Goal: Task Accomplishment & Management: Manage account settings

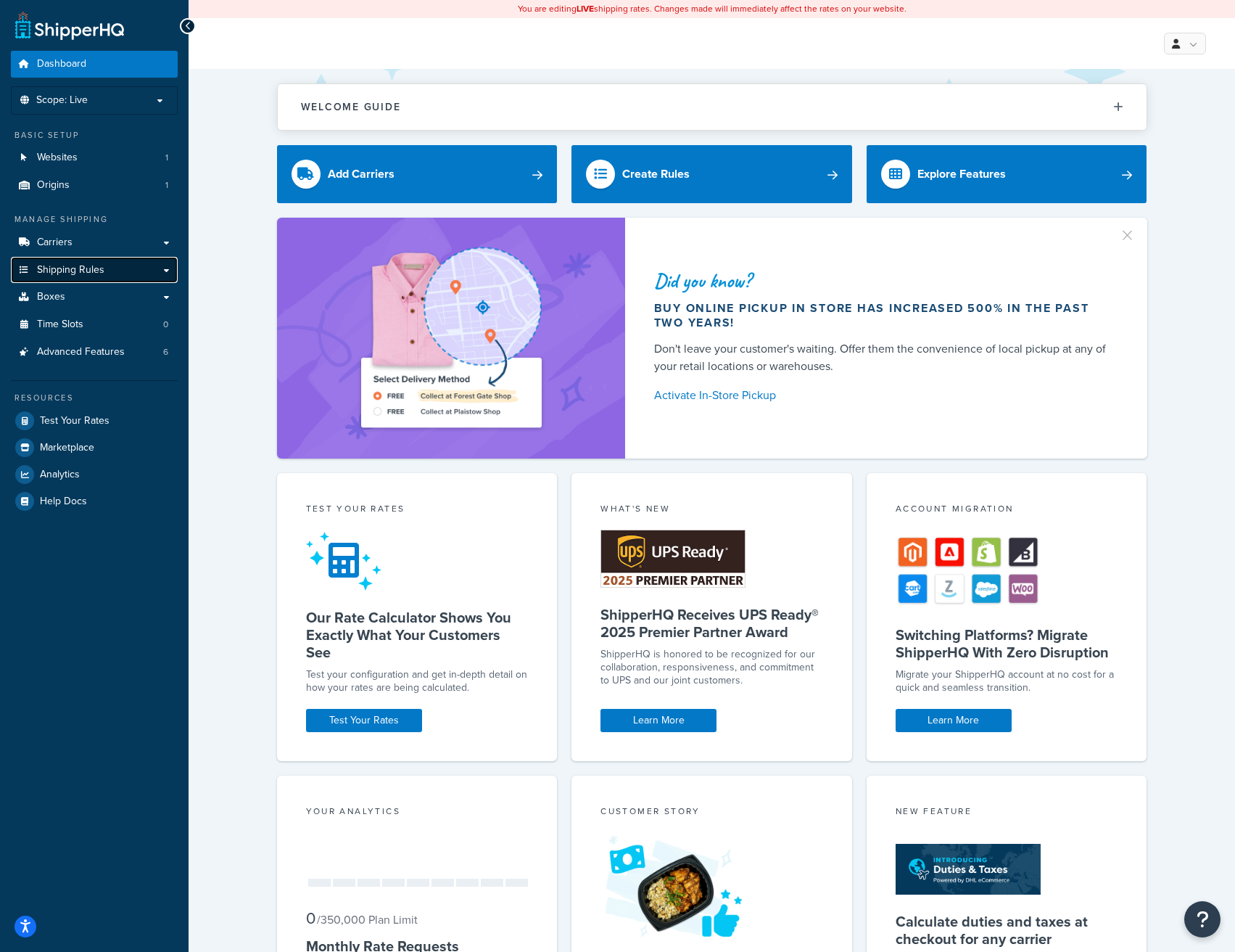
click at [90, 271] on span "Shipping Rules" at bounding box center [70, 270] width 68 height 12
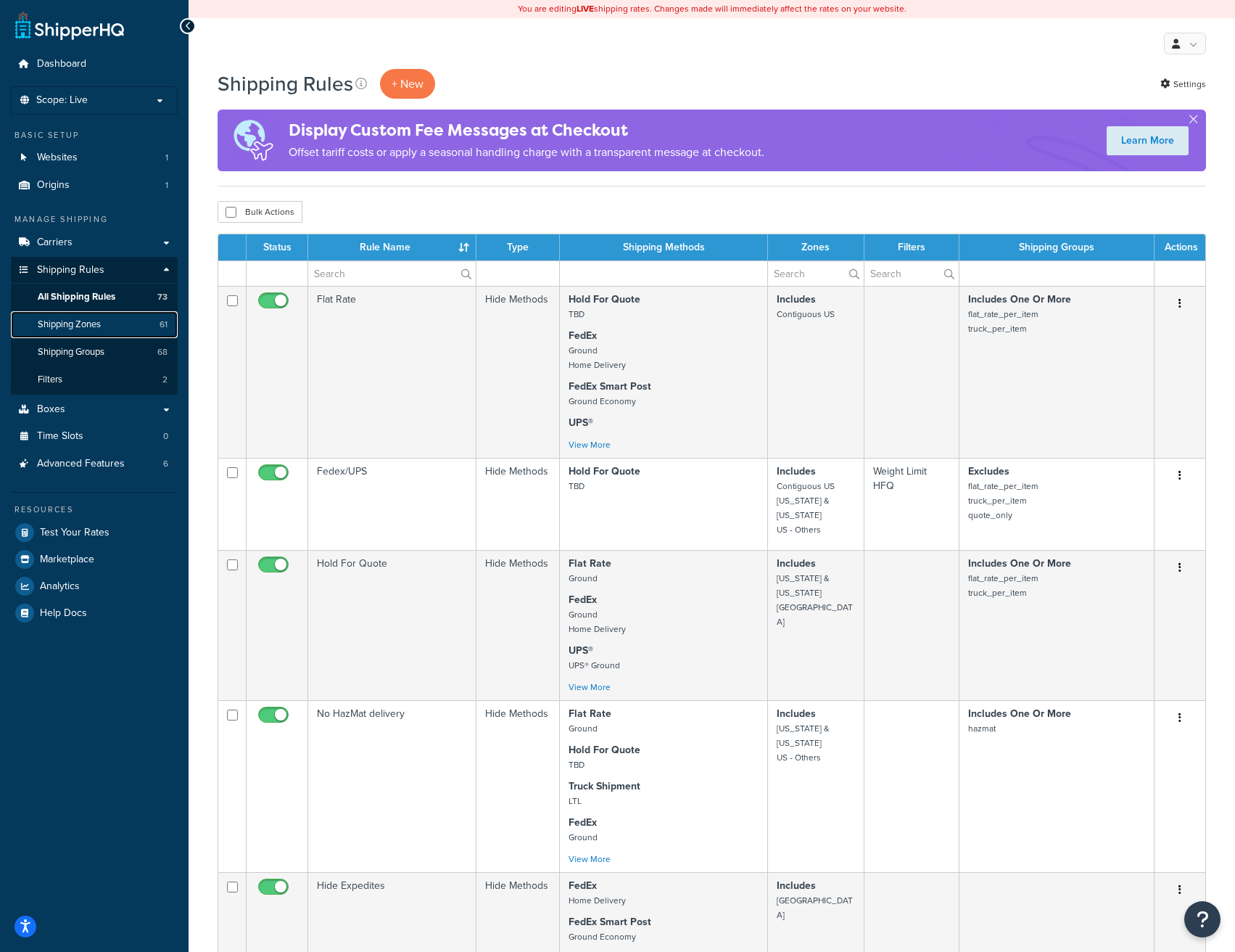
click at [85, 318] on span "Shipping Zones" at bounding box center [69, 324] width 63 height 12
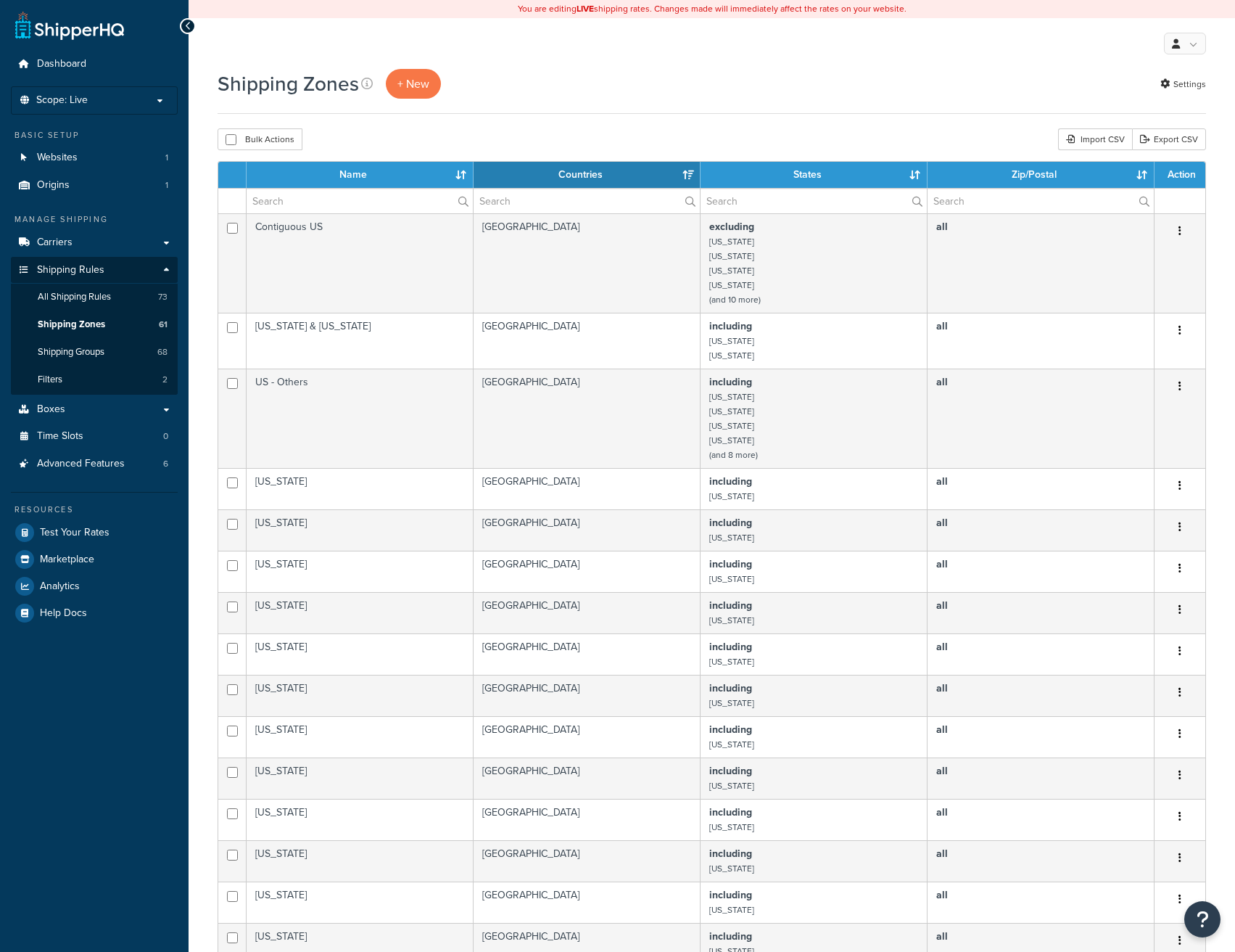
select select "15"
click at [94, 298] on span "All Shipping Rules" at bounding box center [74, 297] width 73 height 12
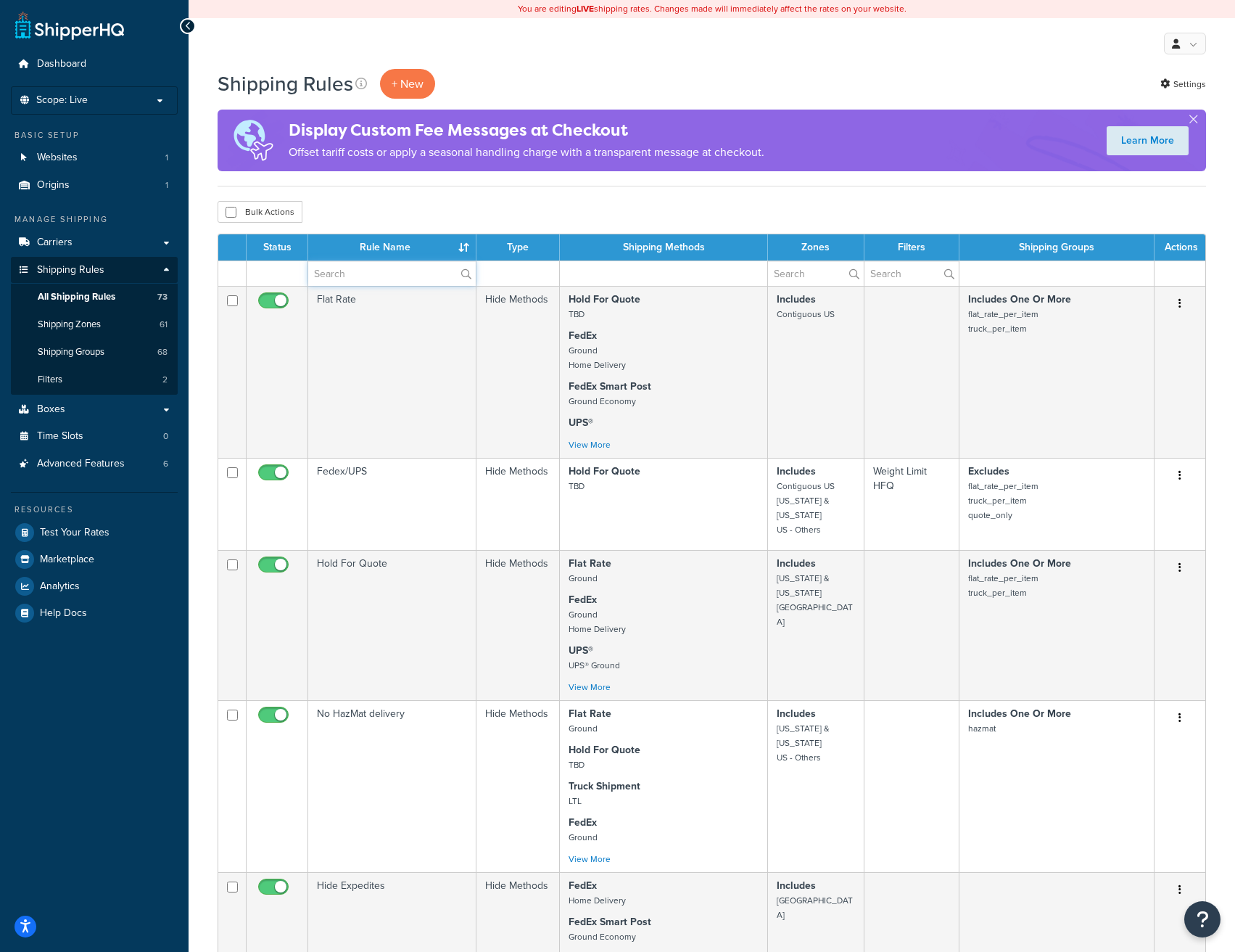
click at [412, 281] on input "text" at bounding box center [392, 273] width 168 height 24
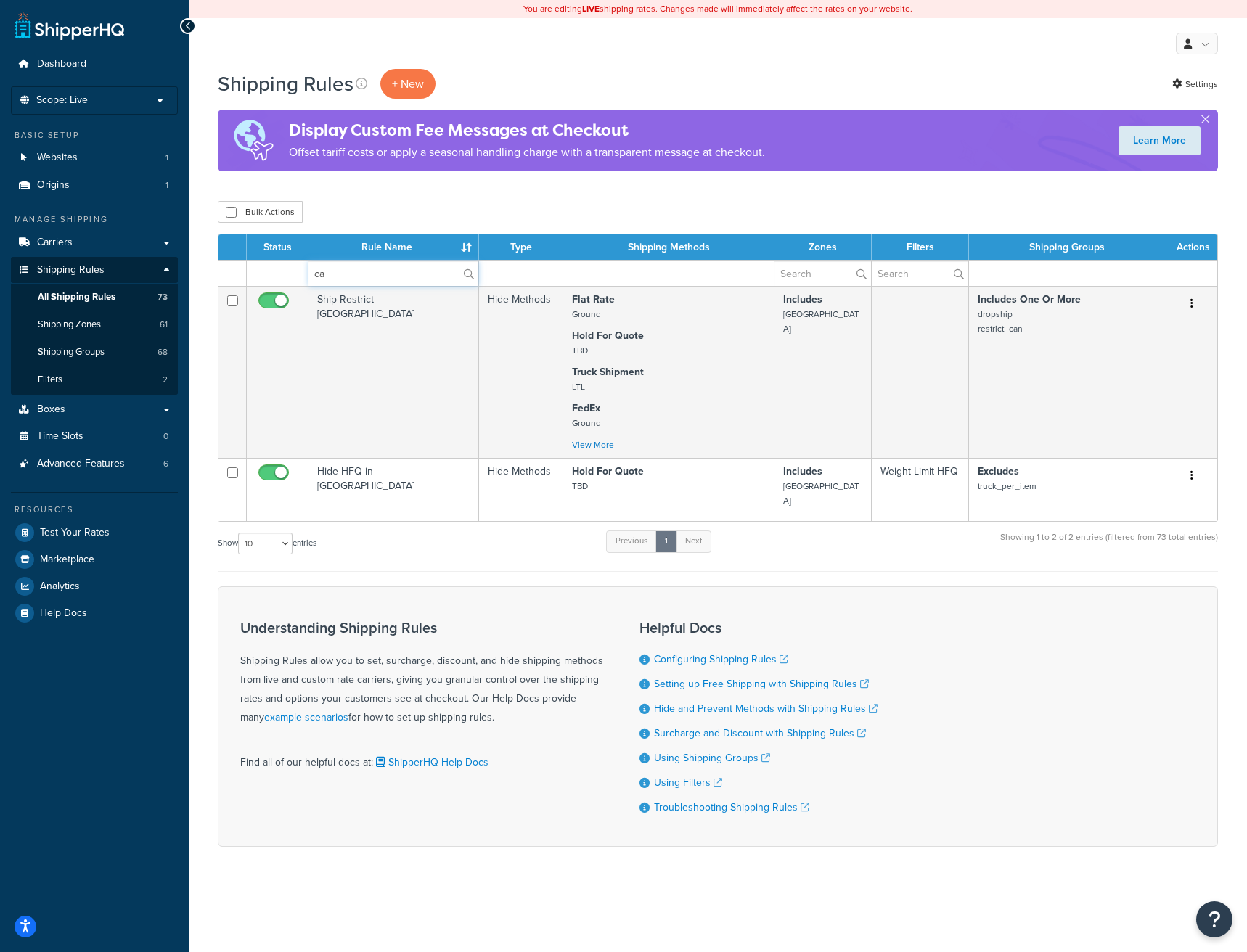
type input "c"
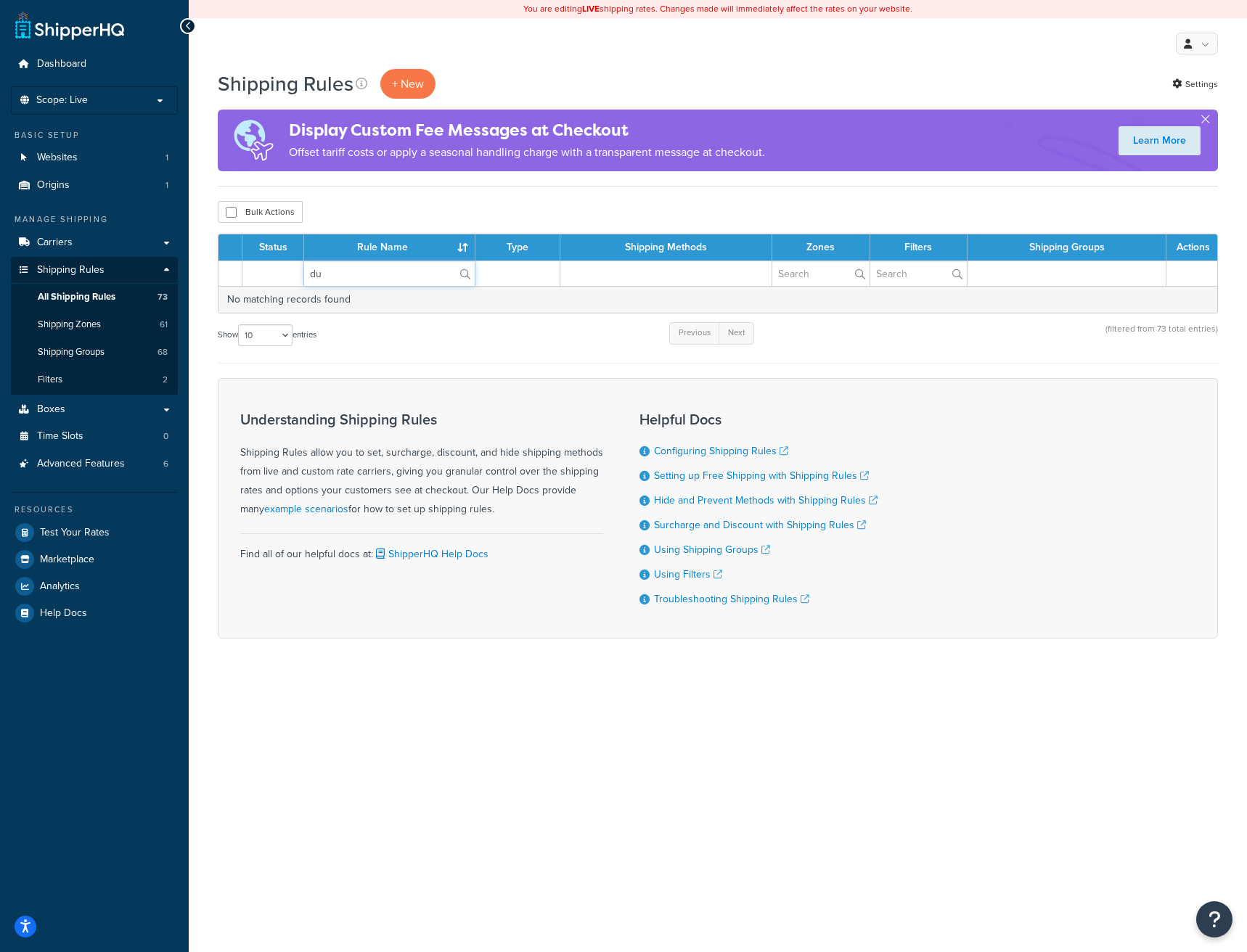
type input "d"
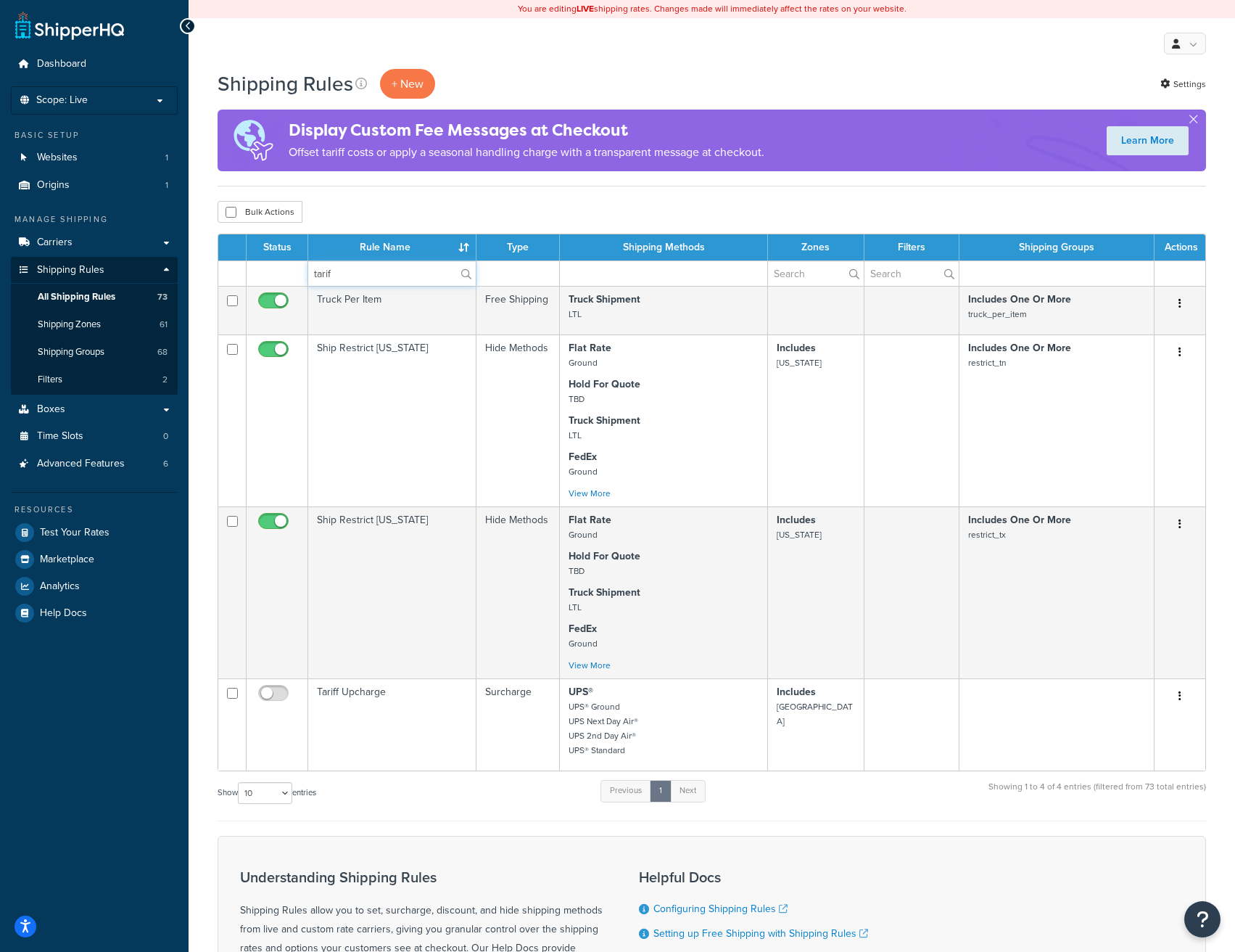
type input "tariff"
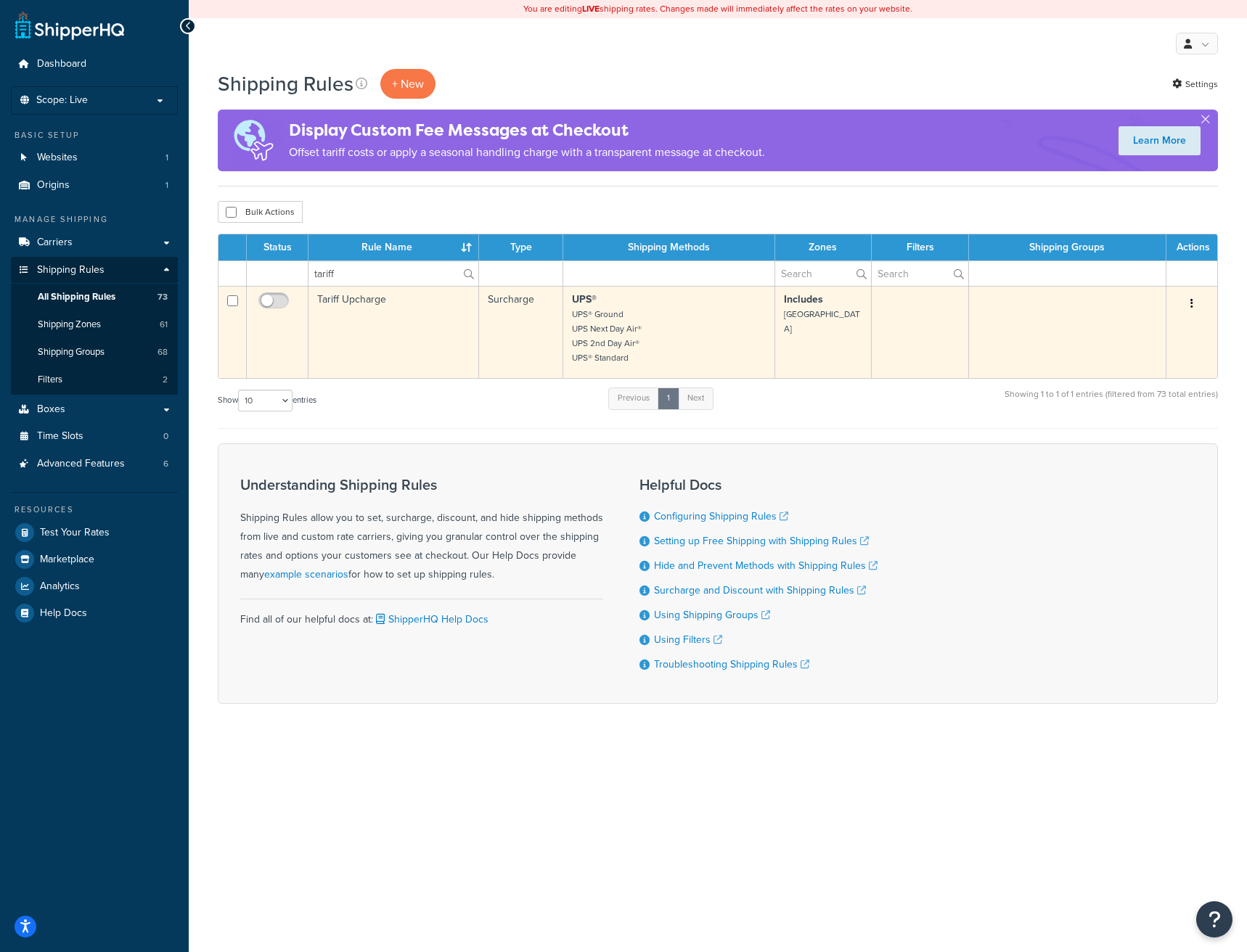
click at [393, 317] on td "Tariff Upcharge" at bounding box center [394, 331] width 171 height 92
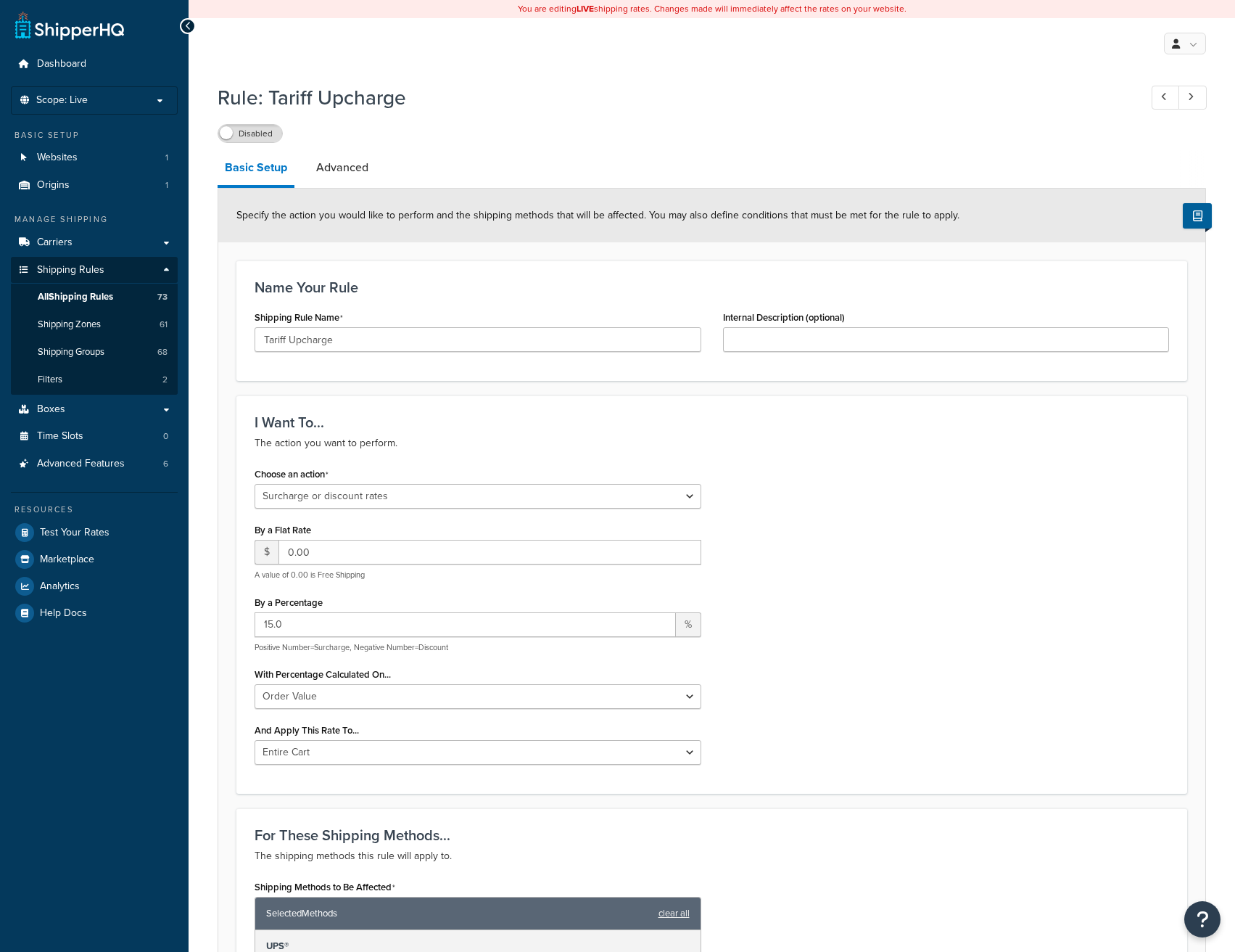
select select "SURCHARGE"
select select "ORDER"
click at [346, 164] on link "Advanced" at bounding box center [343, 168] width 67 height 35
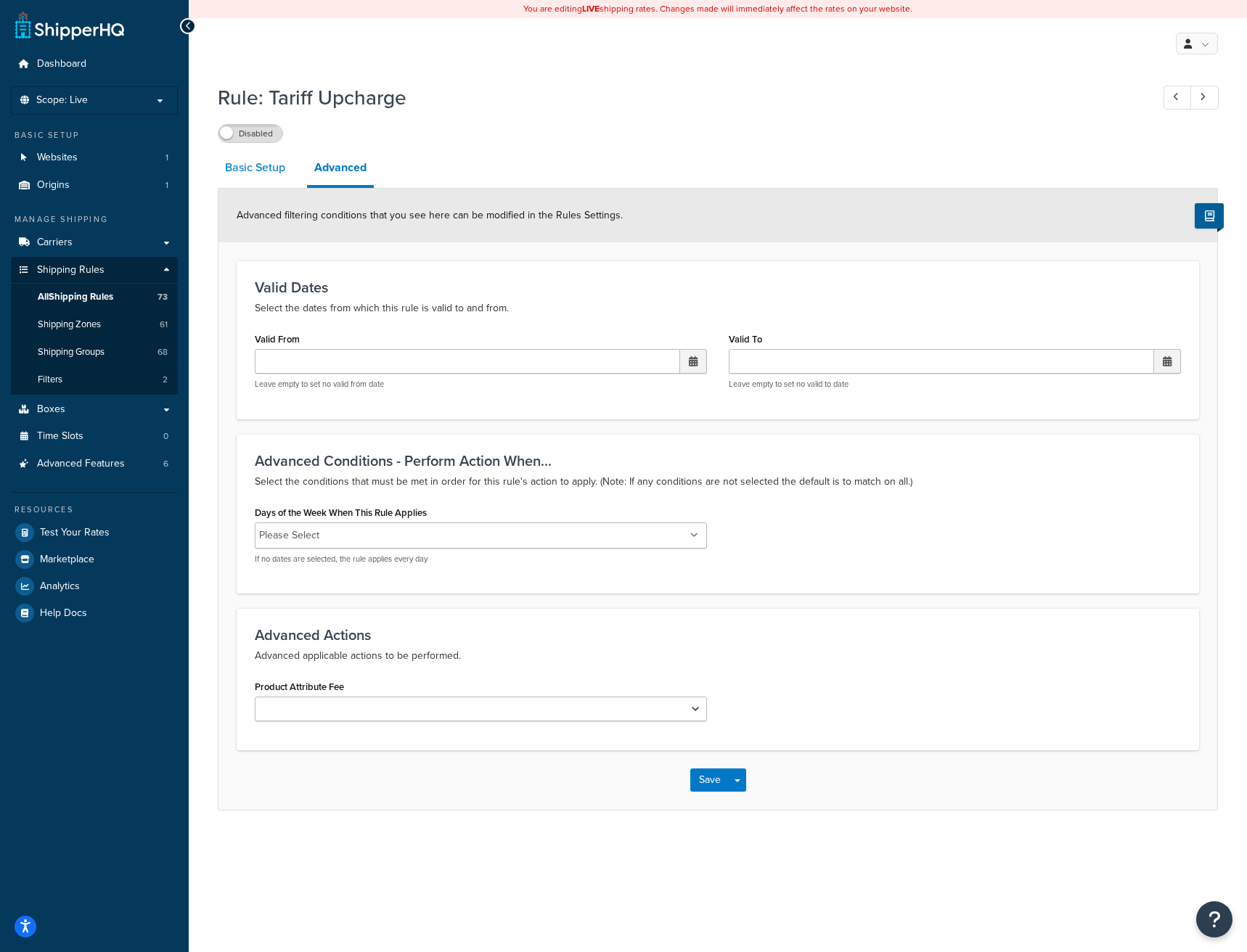
click at [256, 167] on link "Basic Setup" at bounding box center [255, 168] width 75 height 35
select select "SURCHARGE"
select select "ORDER"
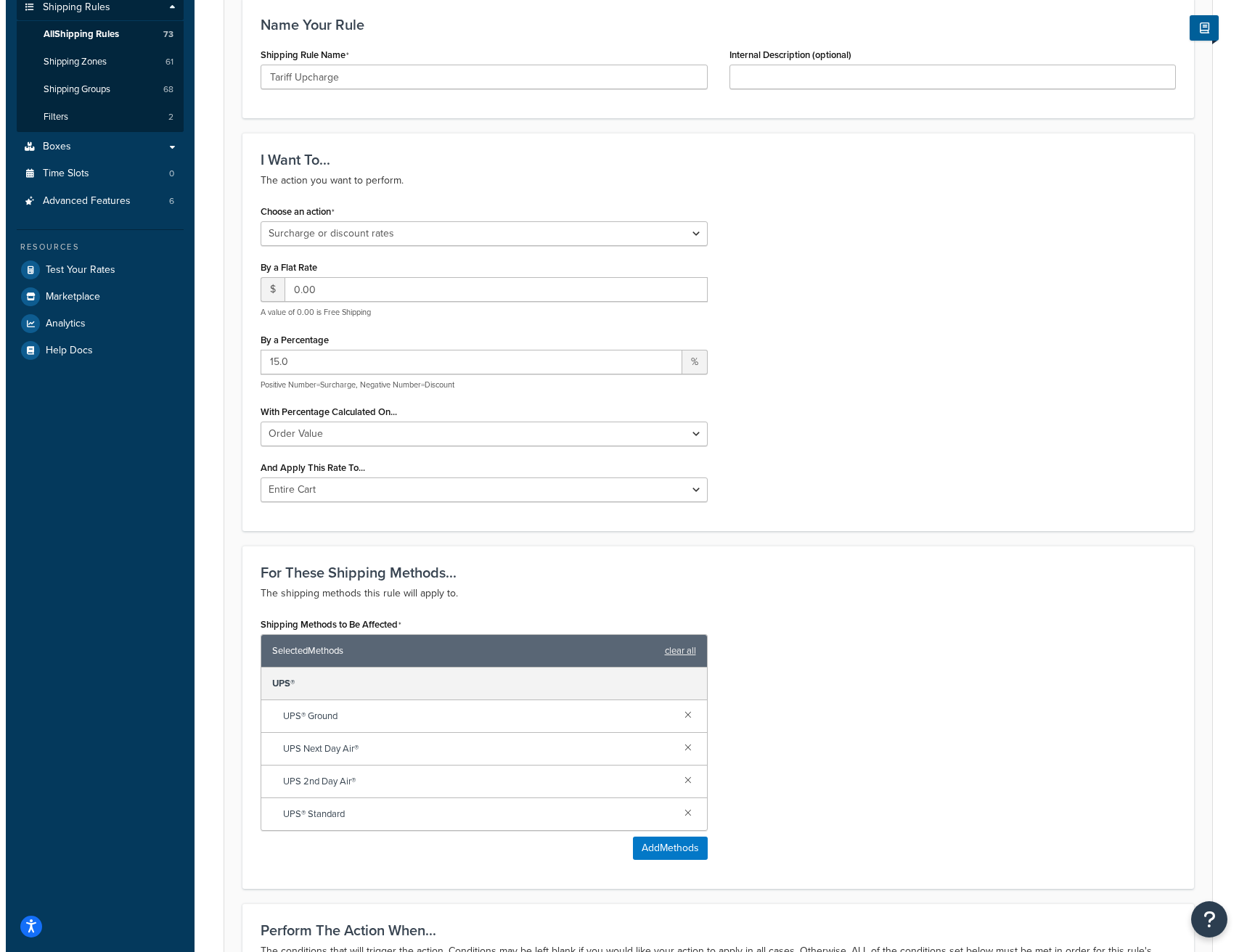
scroll to position [249, 0]
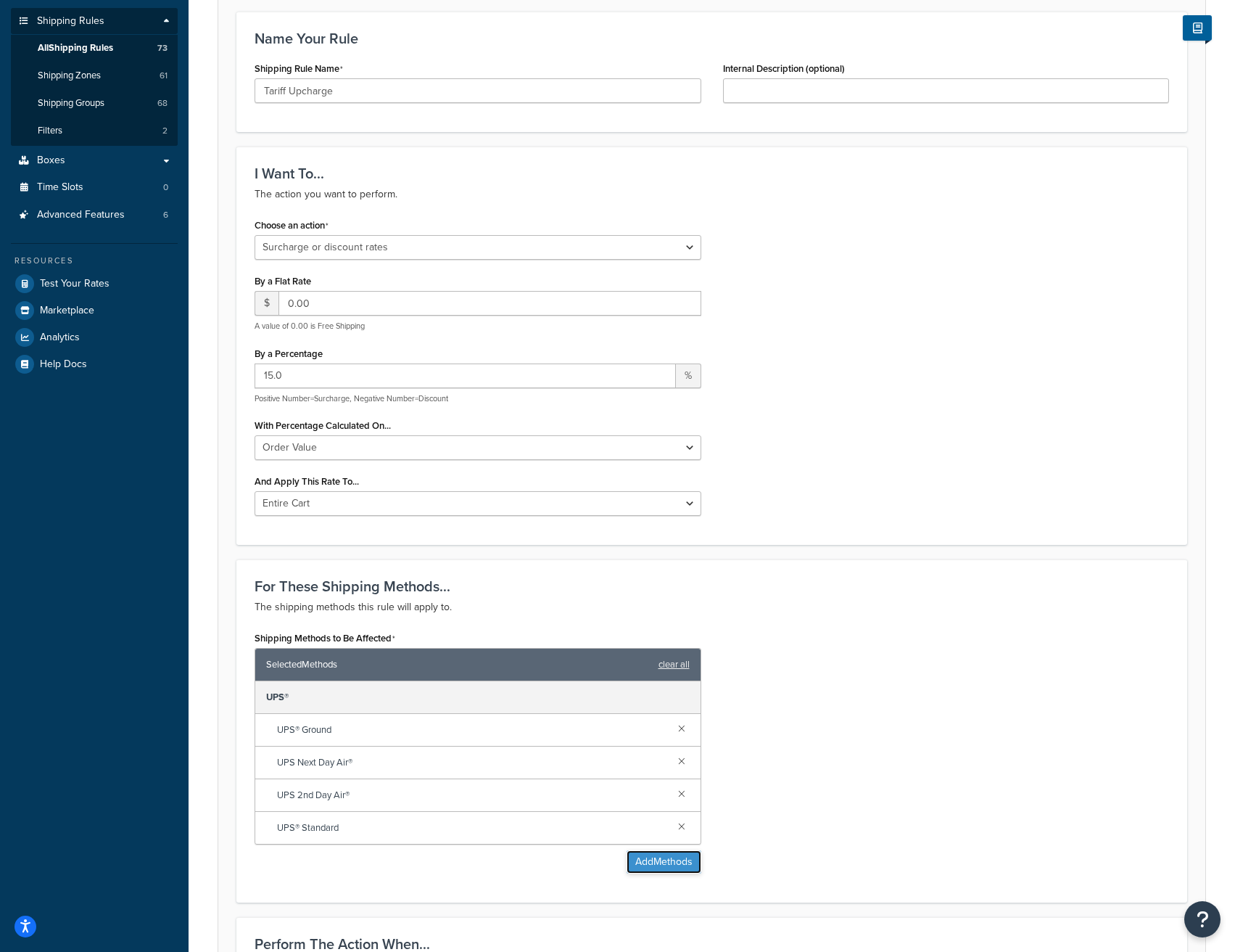
click at [684, 855] on button "Add Methods" at bounding box center [664, 862] width 75 height 24
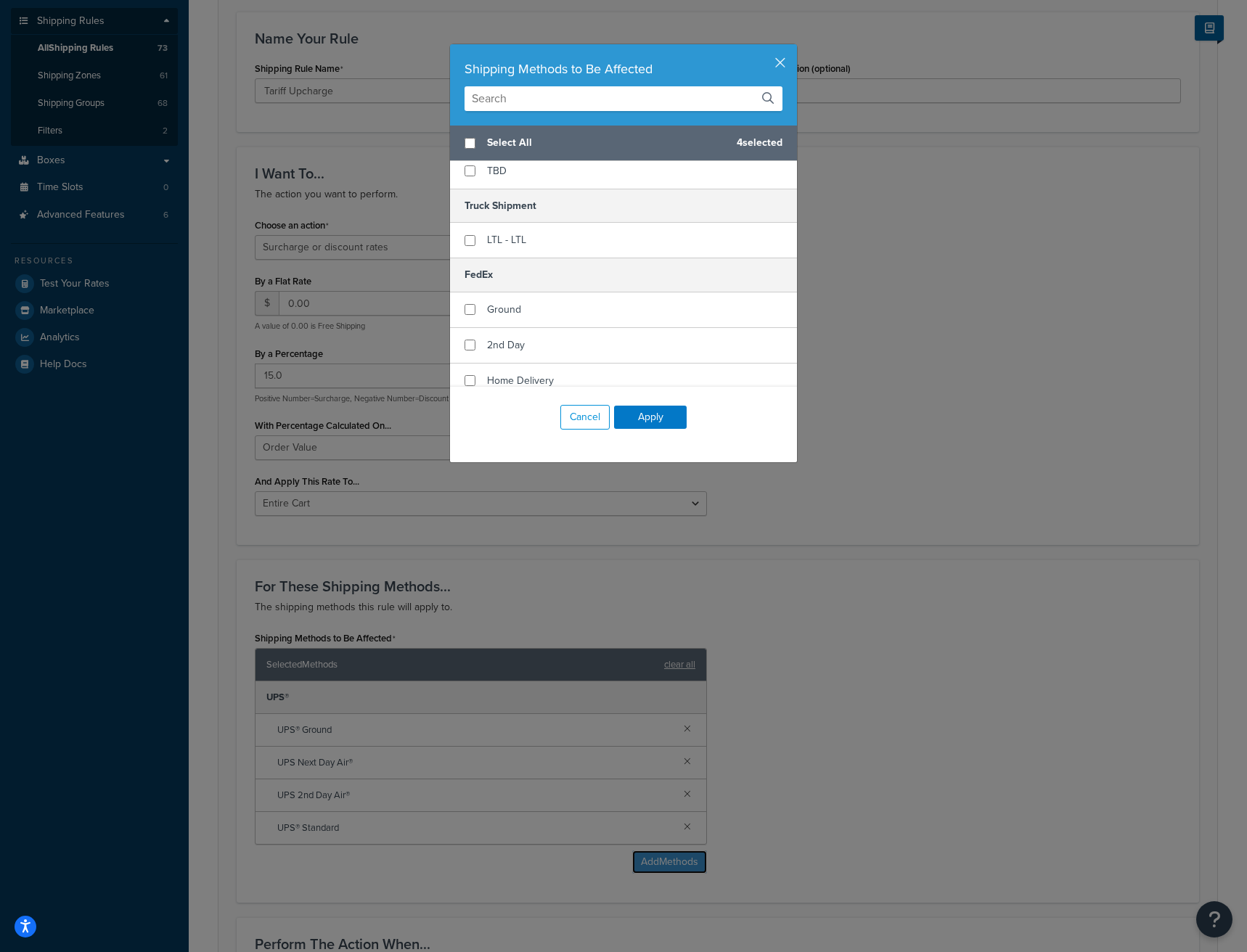
scroll to position [145, 0]
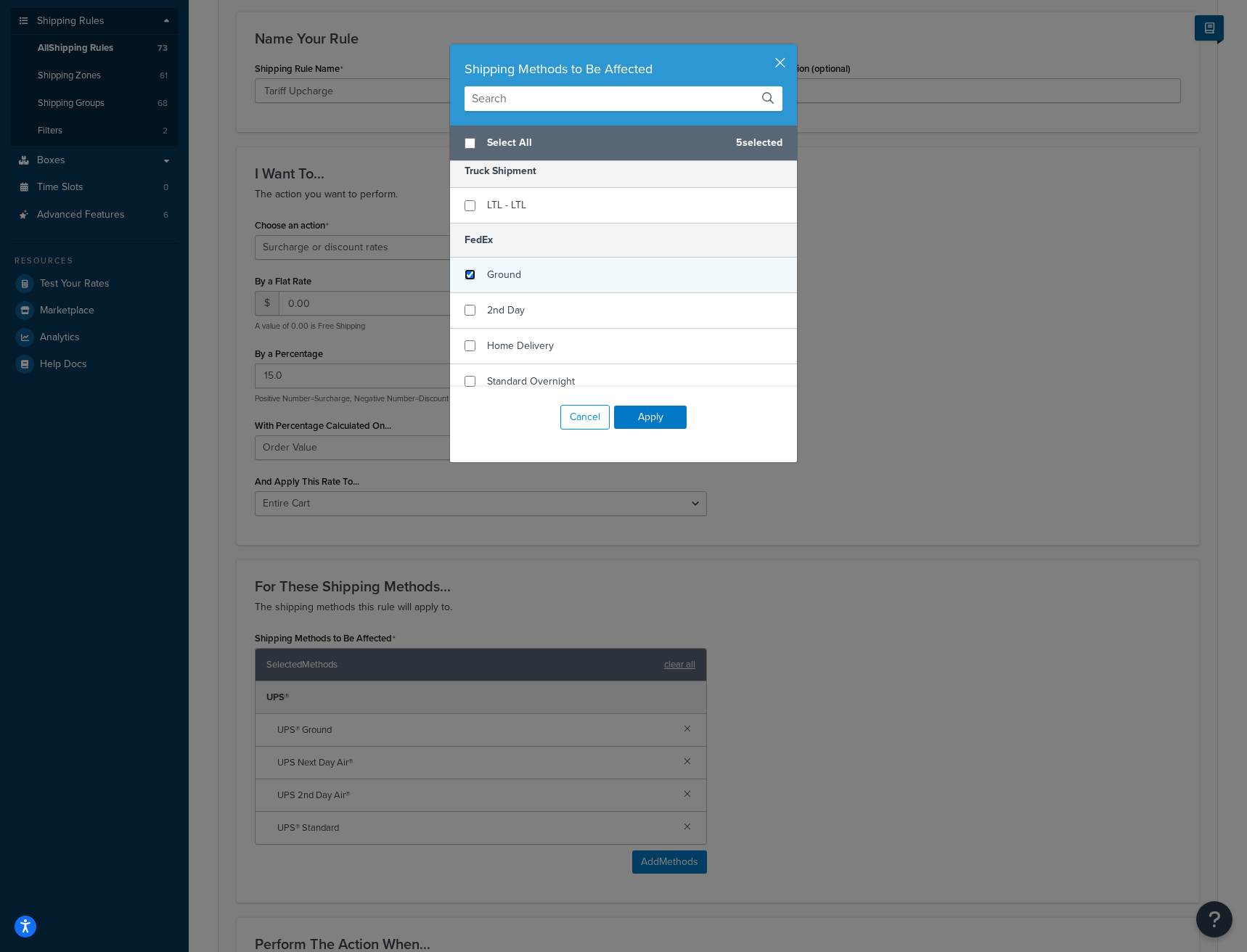
click at [465, 279] on input "checkbox" at bounding box center [470, 274] width 11 height 11
checkbox input "true"
click at [465, 310] on input "checkbox" at bounding box center [470, 309] width 11 height 11
checkbox input "true"
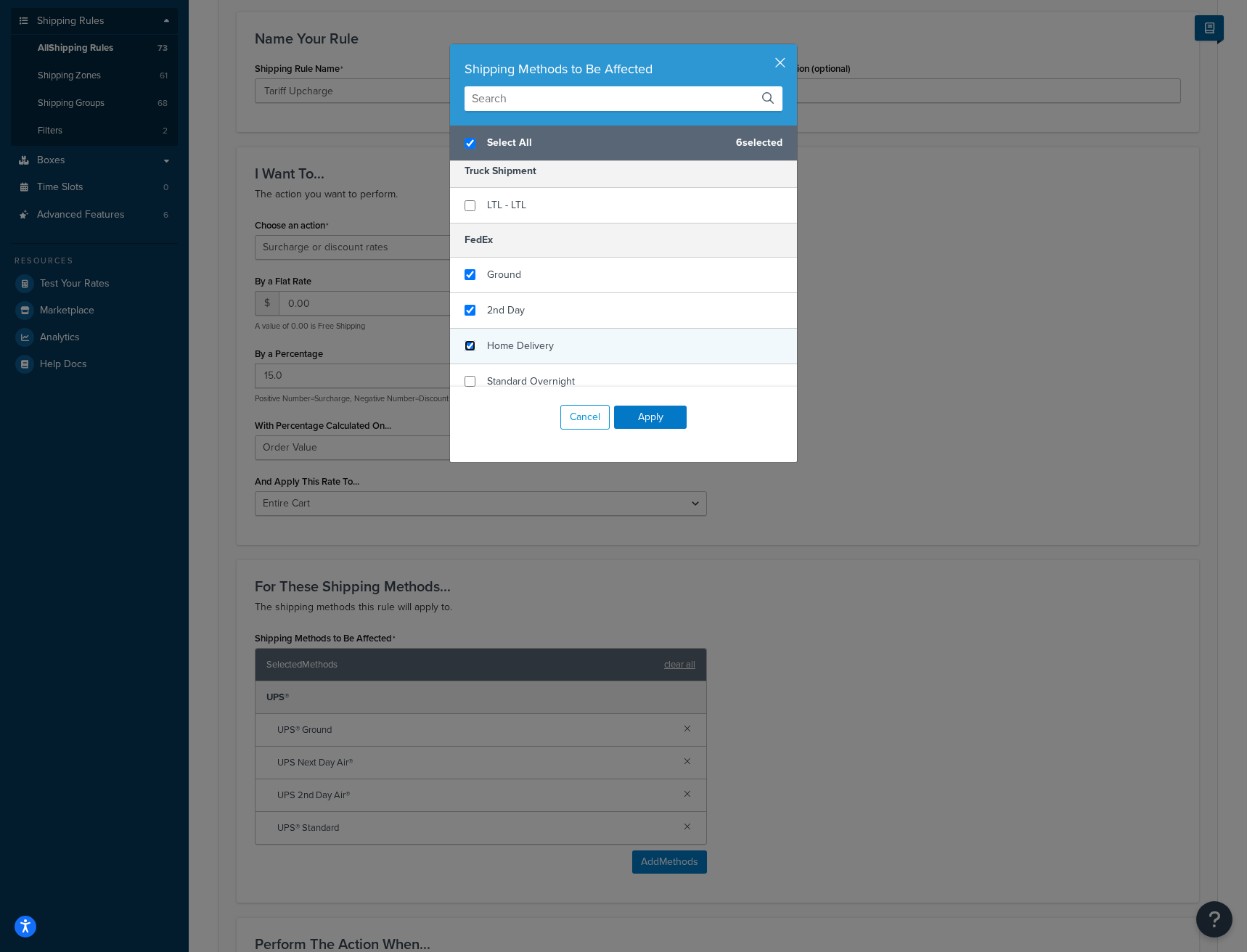
checkbox input "true"
click at [465, 342] on input "checkbox" at bounding box center [470, 345] width 11 height 11
checkbox input "true"
checkbox input "false"
click at [466, 378] on input "checkbox" at bounding box center [470, 381] width 11 height 11
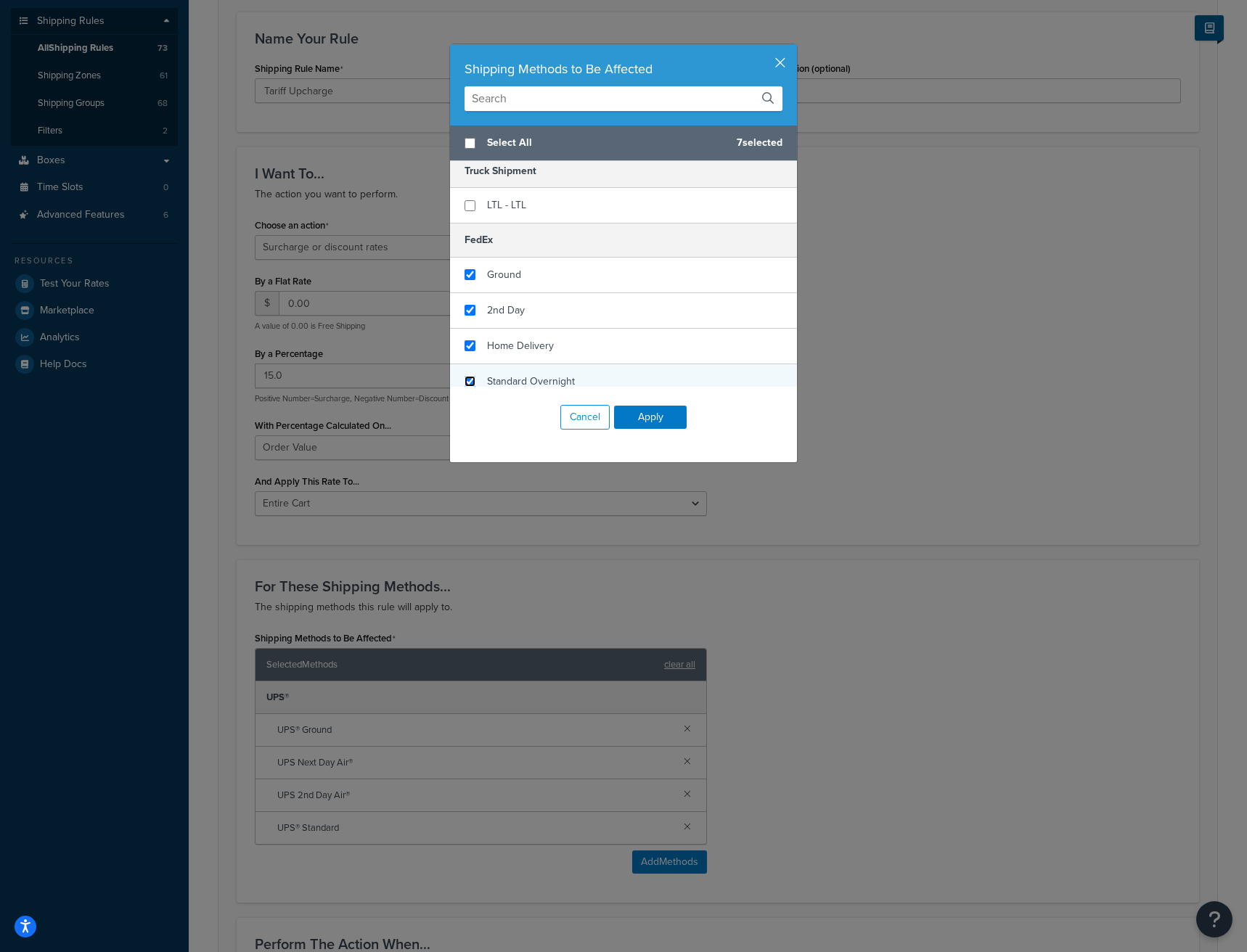
checkbox input "true"
click at [468, 345] on input "checkbox" at bounding box center [470, 345] width 11 height 11
checkbox input "false"
click at [639, 417] on button "Apply" at bounding box center [650, 417] width 72 height 24
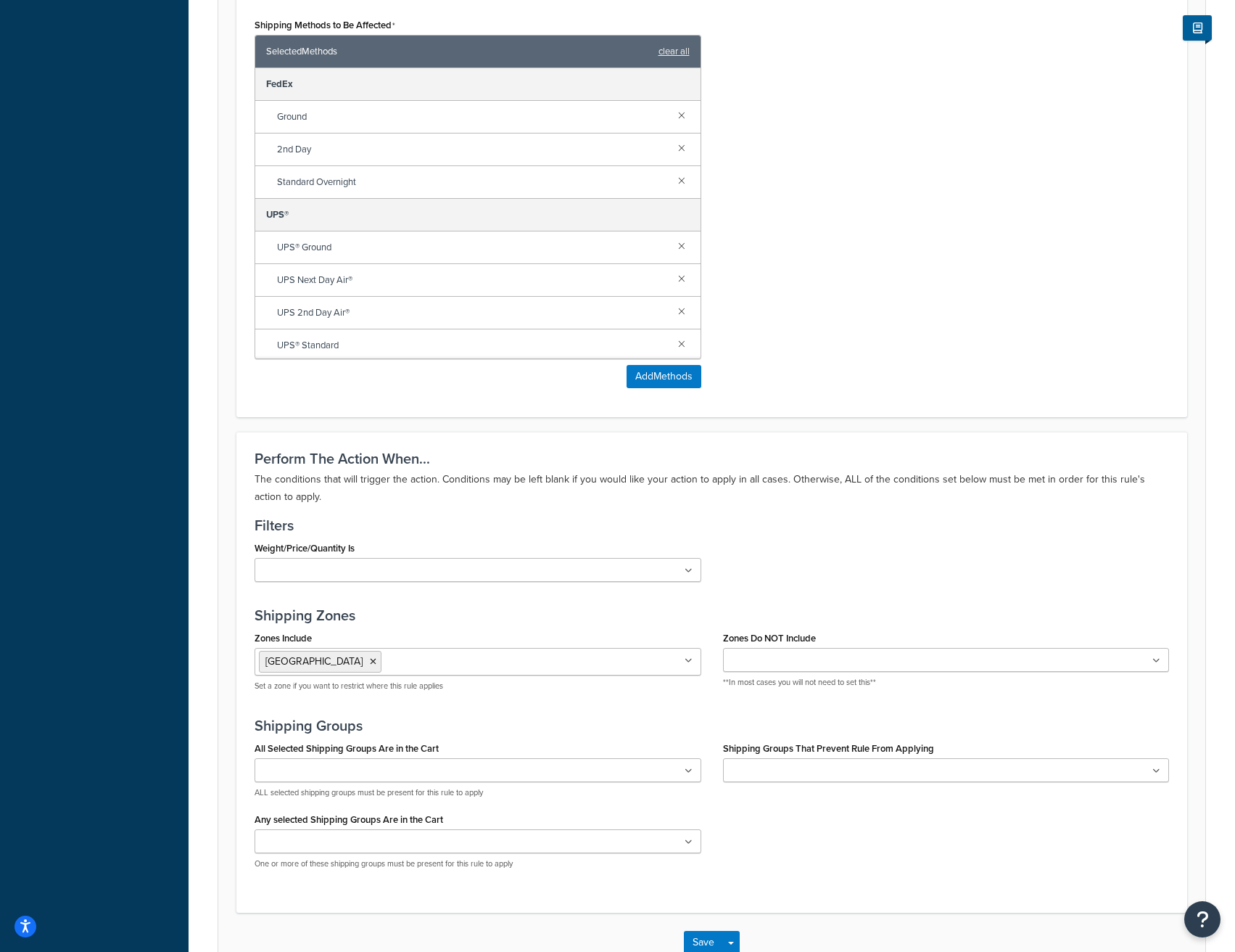
scroll to position [957, 0]
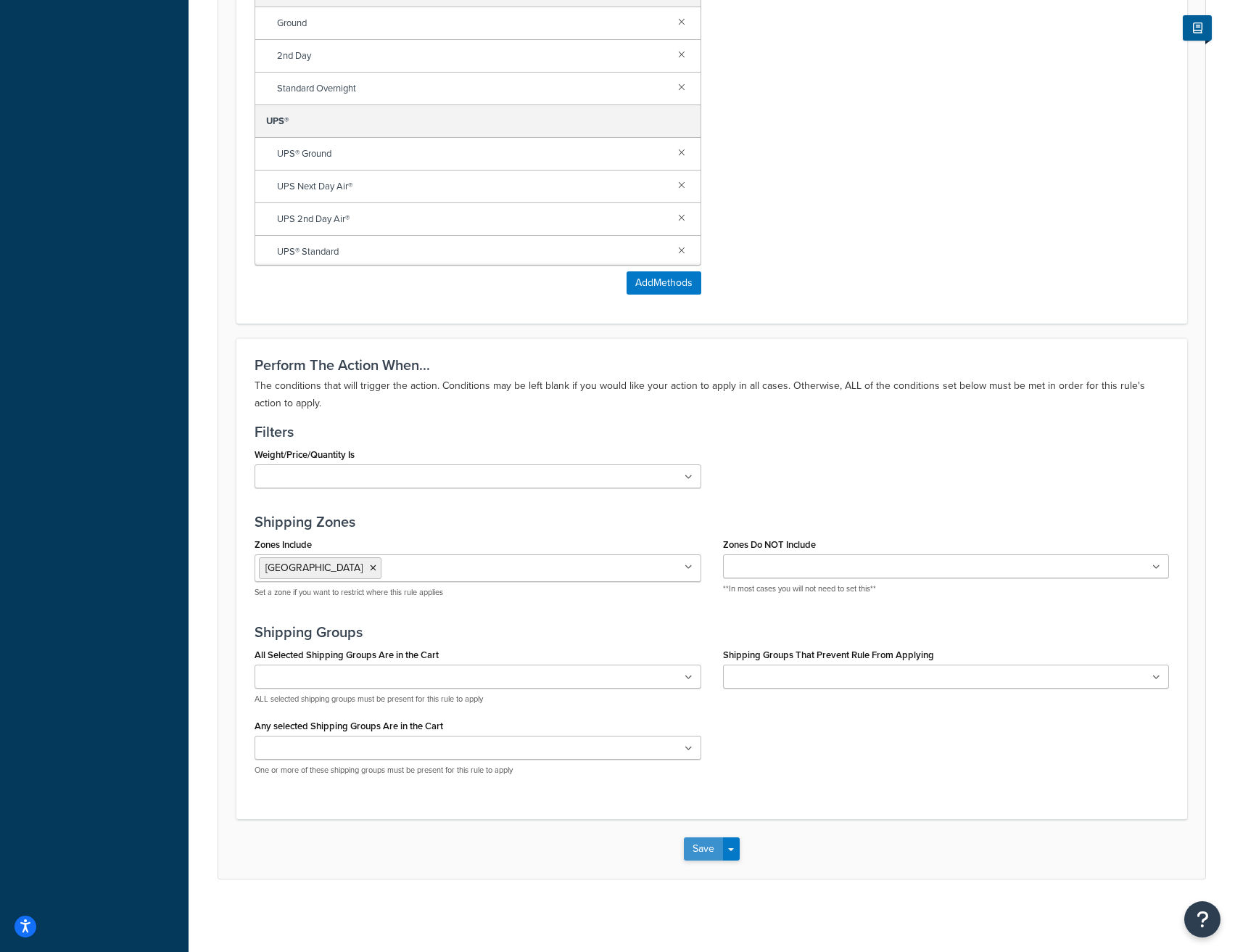
click at [697, 849] on button "Save" at bounding box center [704, 849] width 39 height 24
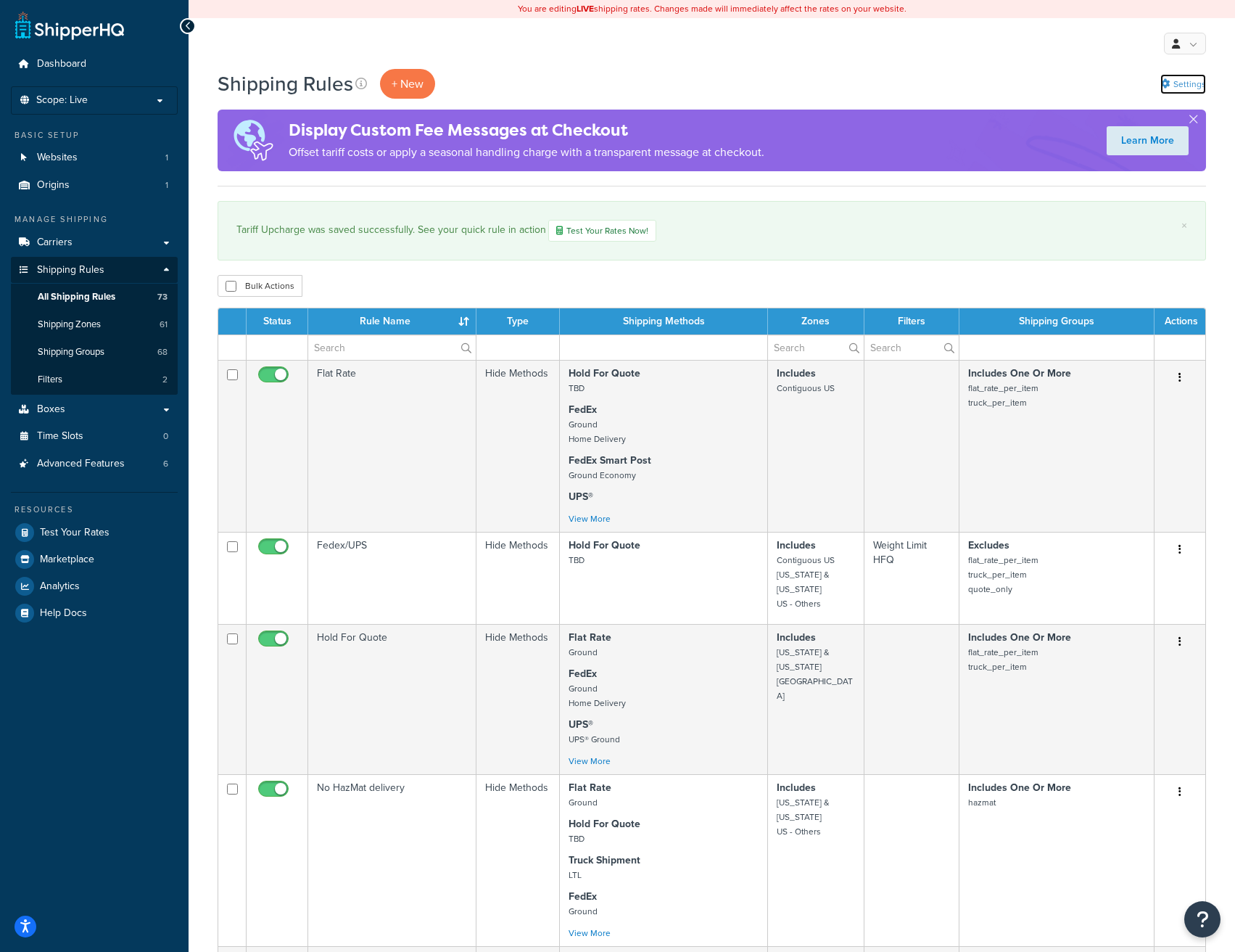
click at [1193, 82] on link "Settings" at bounding box center [1184, 84] width 46 height 20
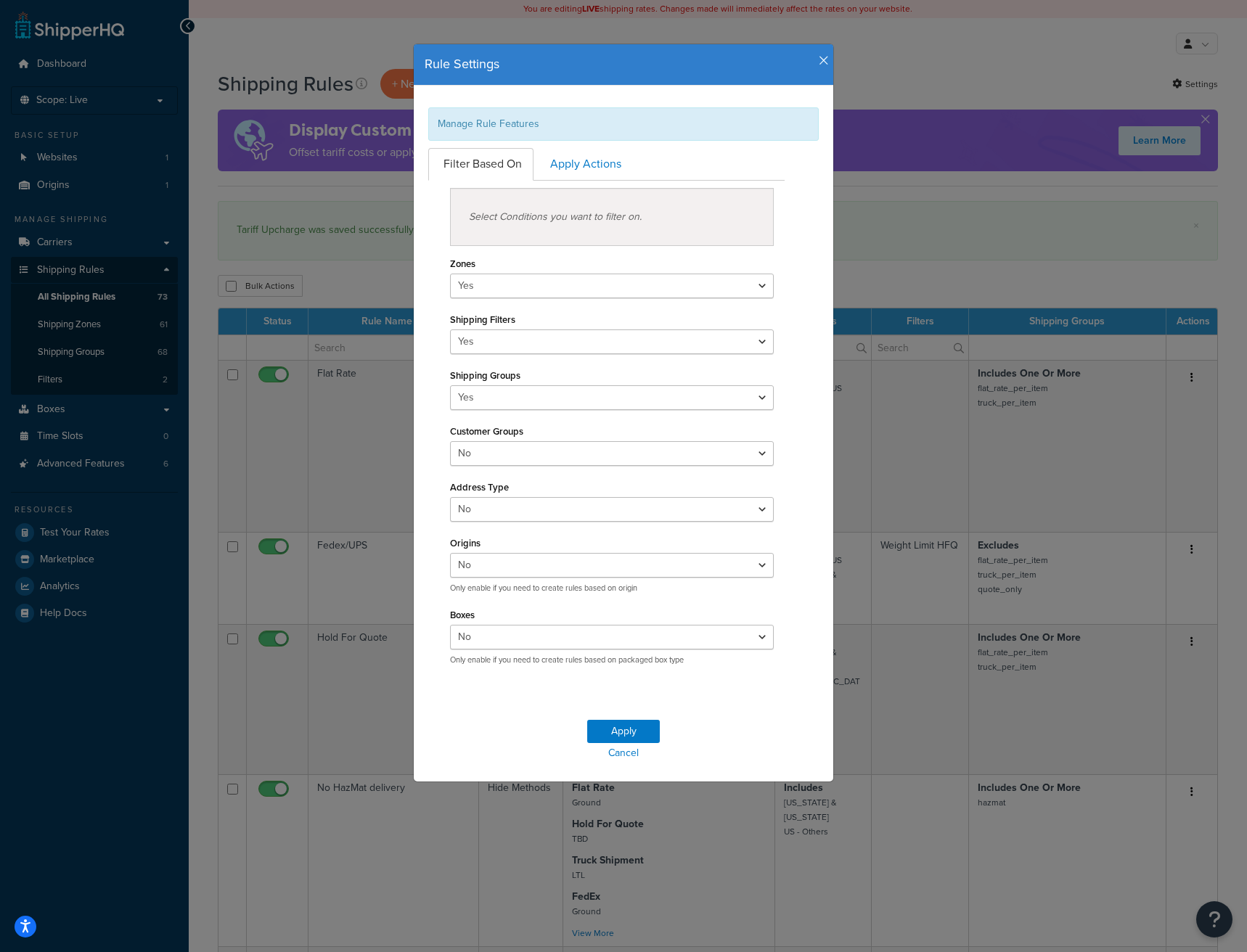
click at [819, 56] on icon "button" at bounding box center [824, 61] width 10 height 13
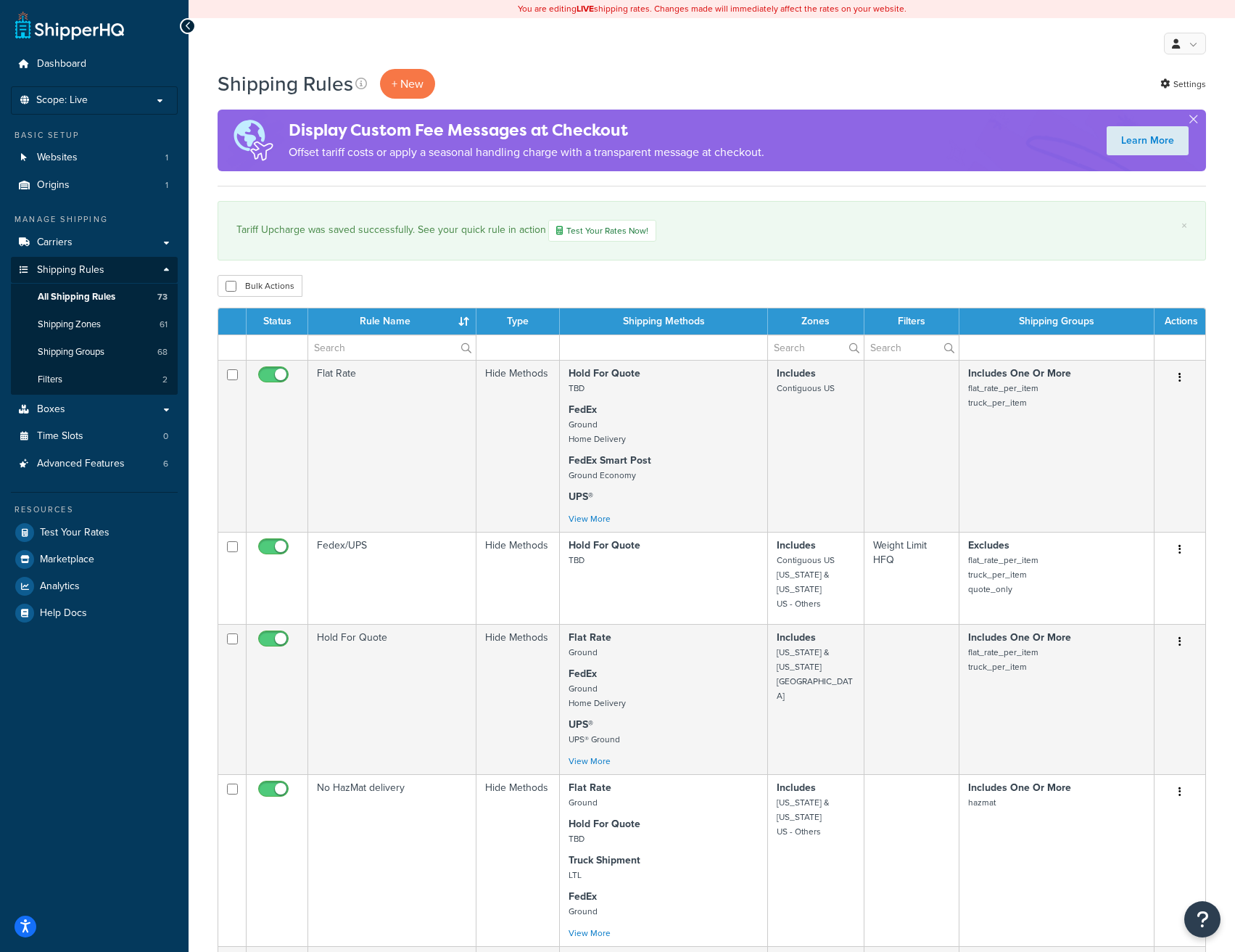
click at [729, 282] on div "Bulk Actions Duplicate Delete" at bounding box center [711, 286] width 988 height 22
click at [364, 350] on input "text" at bounding box center [392, 347] width 168 height 24
type input "tariff"
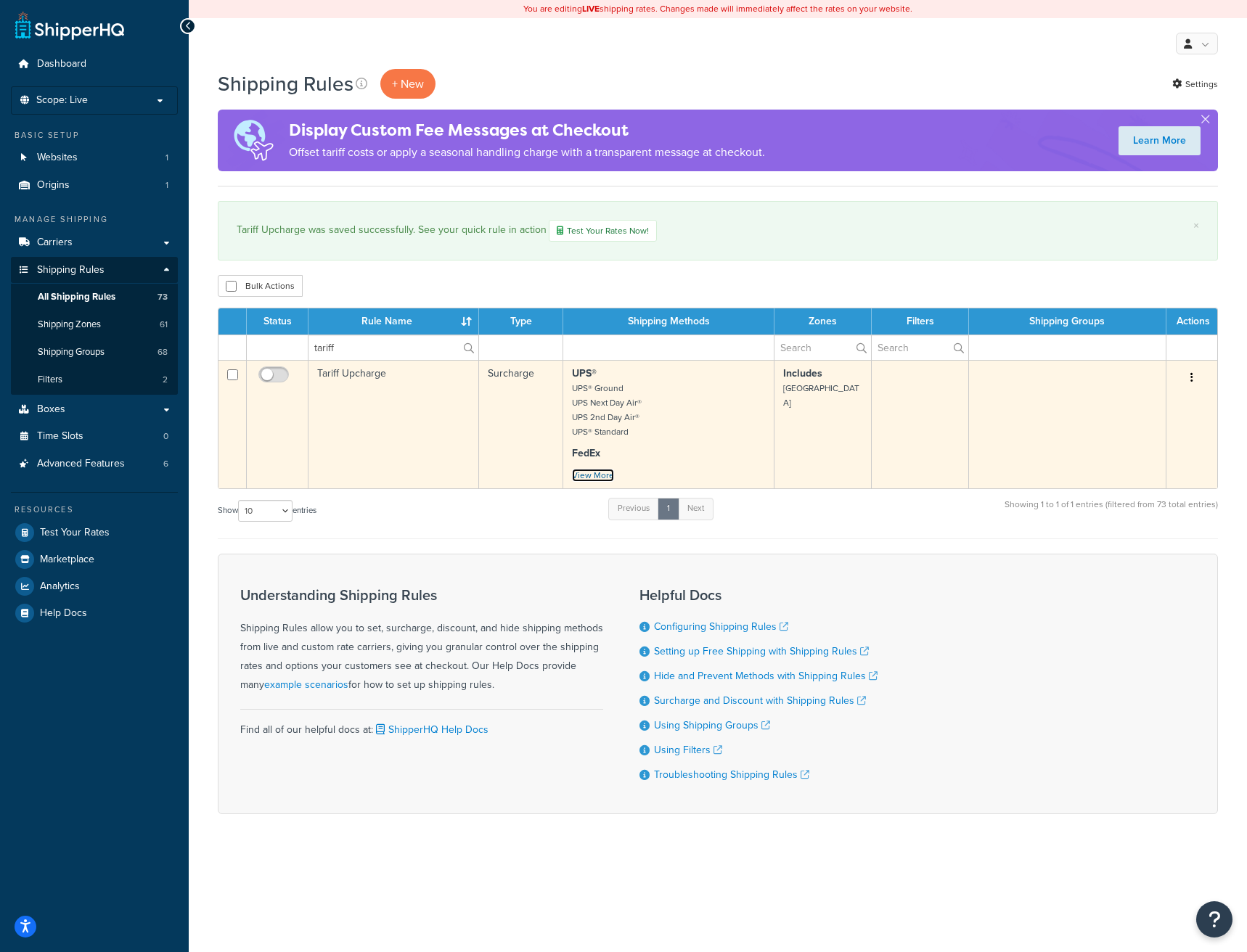
click at [580, 476] on link "View More" at bounding box center [593, 475] width 42 height 13
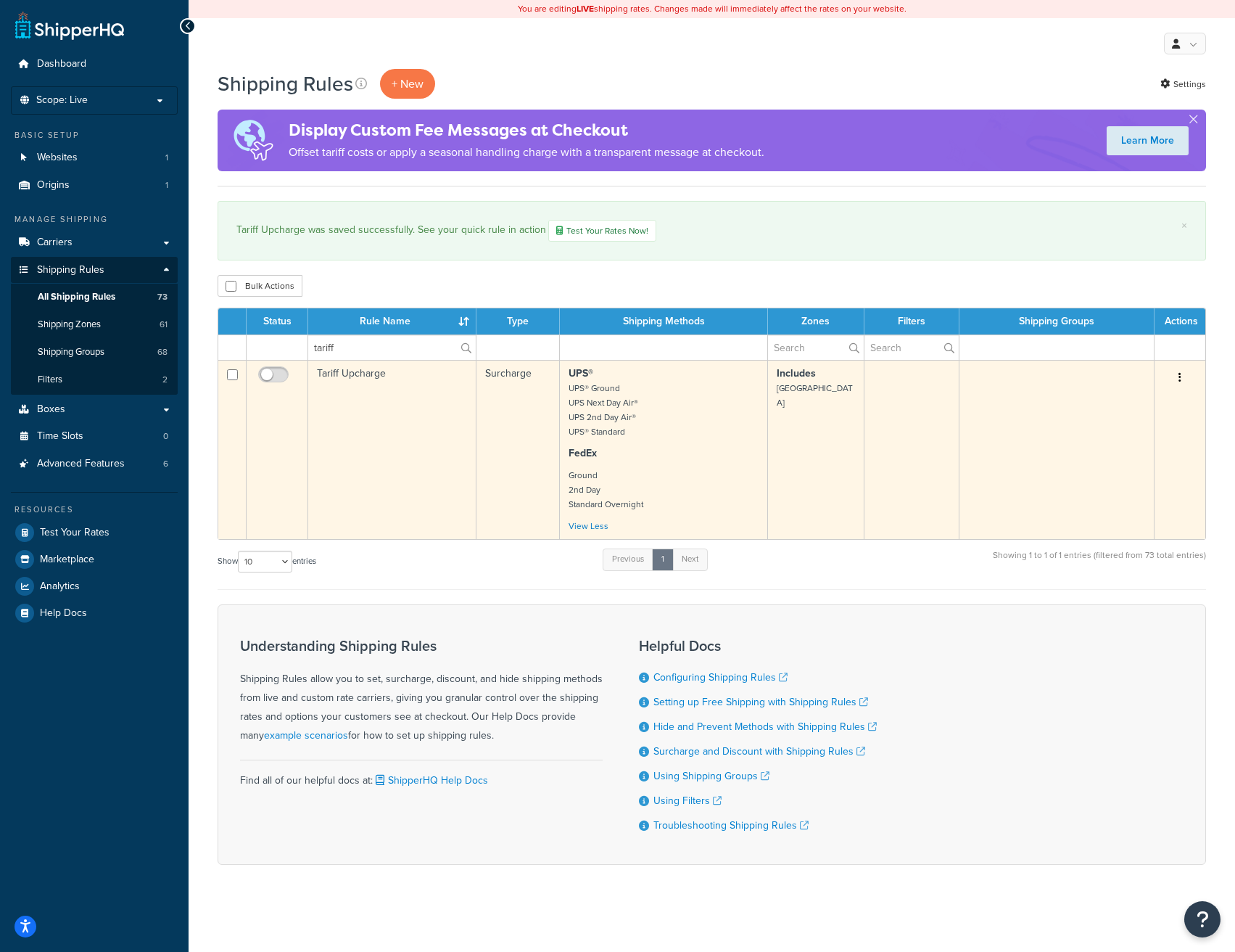
click at [390, 451] on td "Tariff Upcharge" at bounding box center [392, 449] width 168 height 179
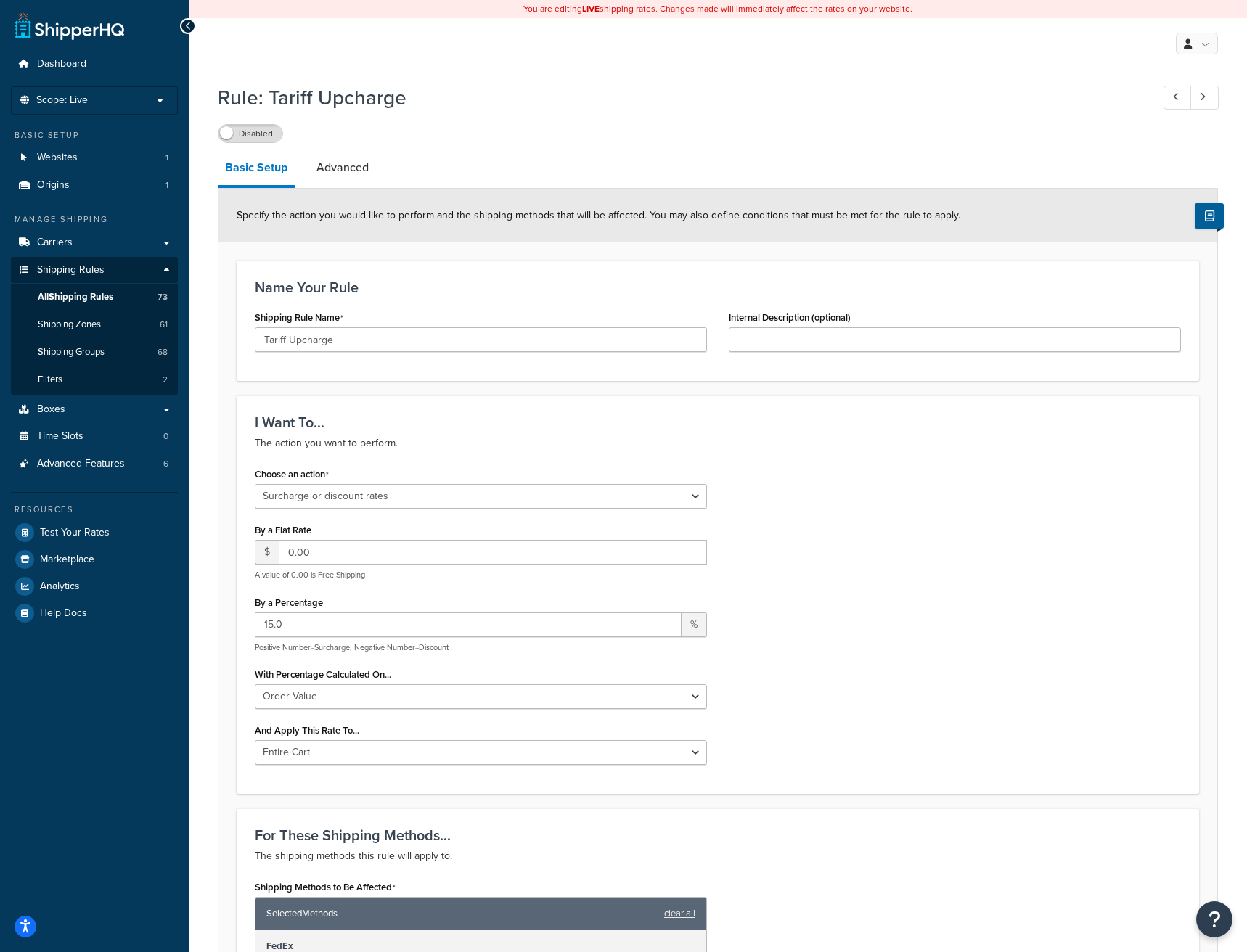
select select "SURCHARGE"
select select "ORDER"
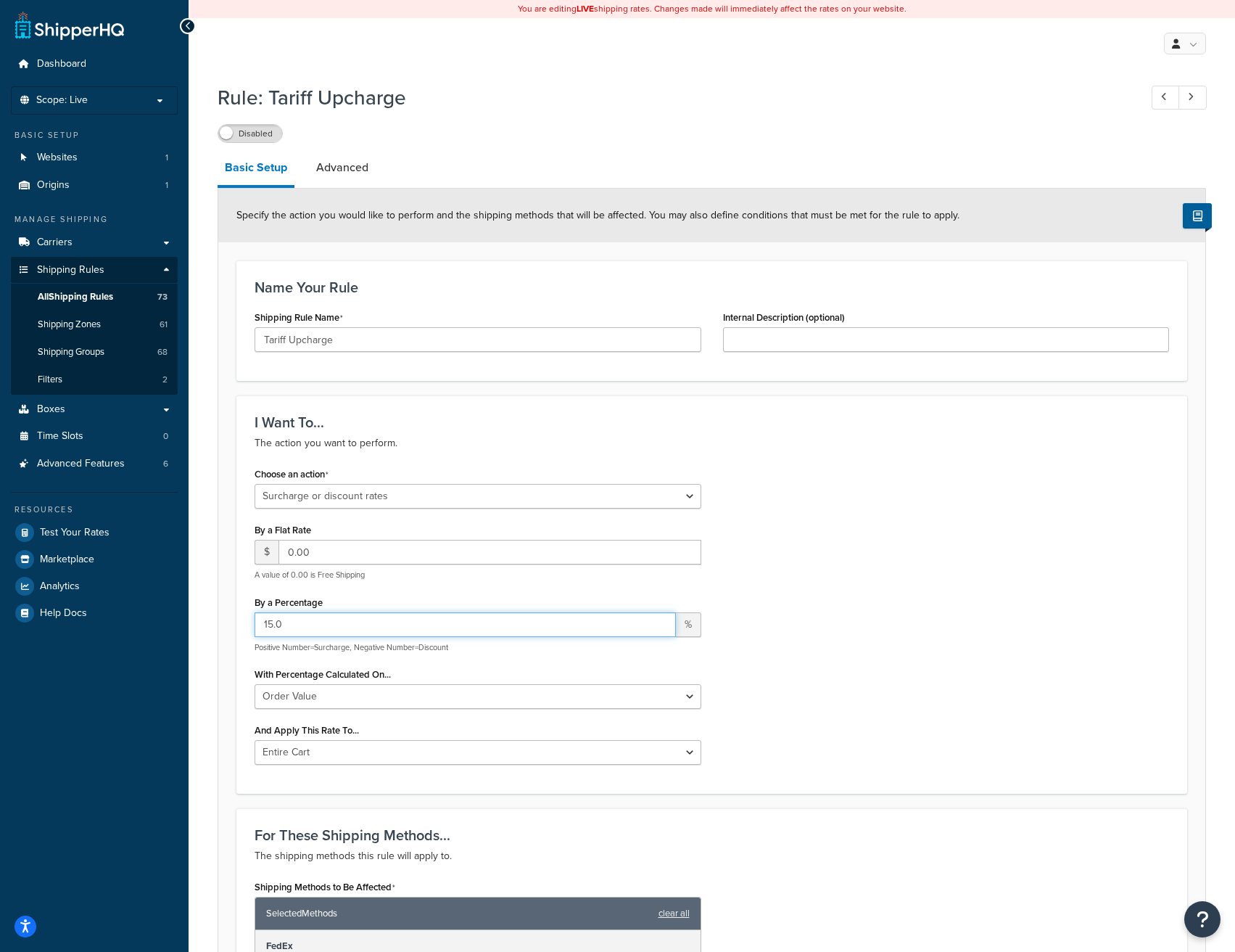
type input "5.0"
click at [779, 593] on div "Choose an action Choose an action Override Rates Surcharge or discount rates Hi…" at bounding box center [712, 619] width 936 height 312
click at [250, 138] on label "Disabled" at bounding box center [250, 133] width 63 height 17
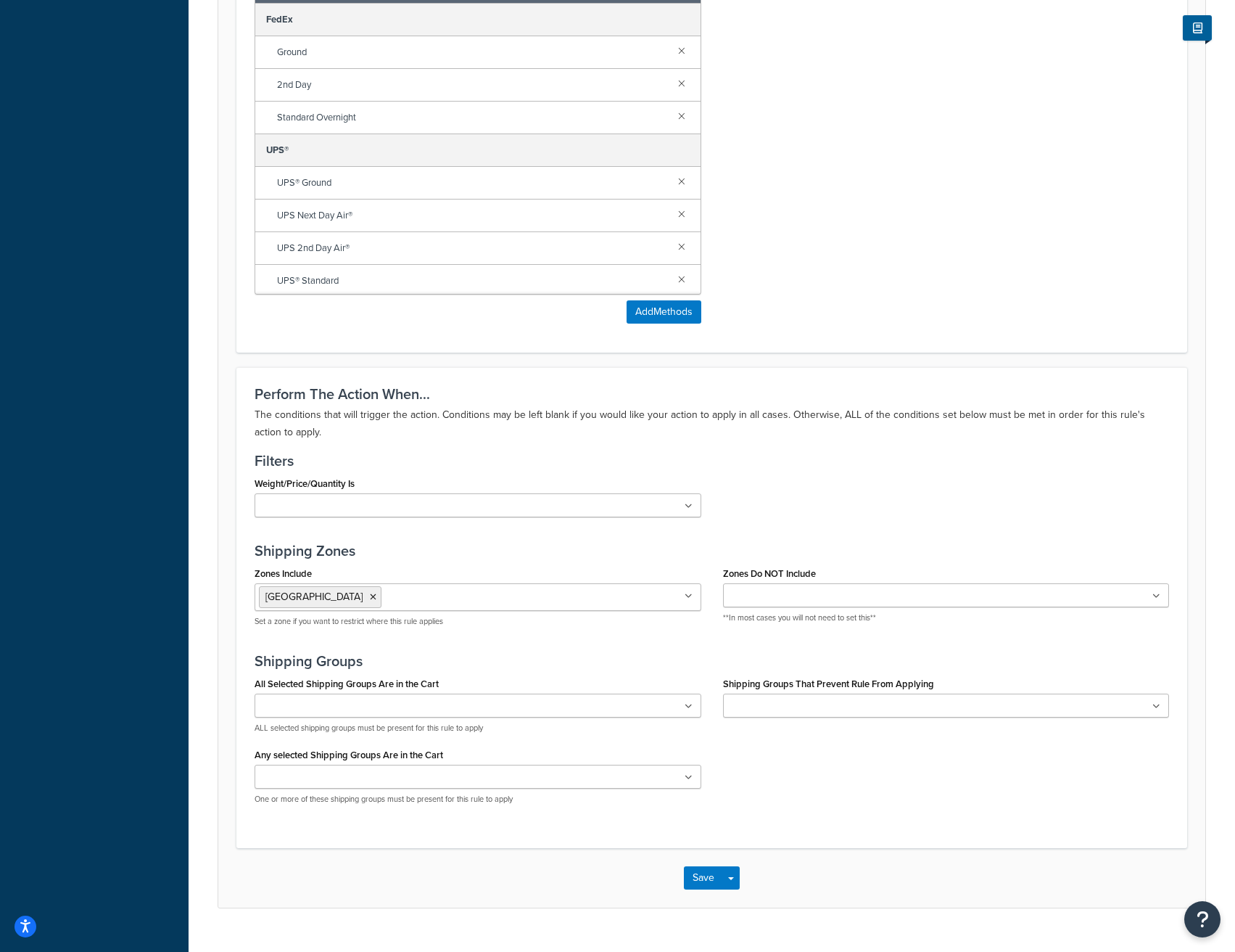
scroll to position [957, 0]
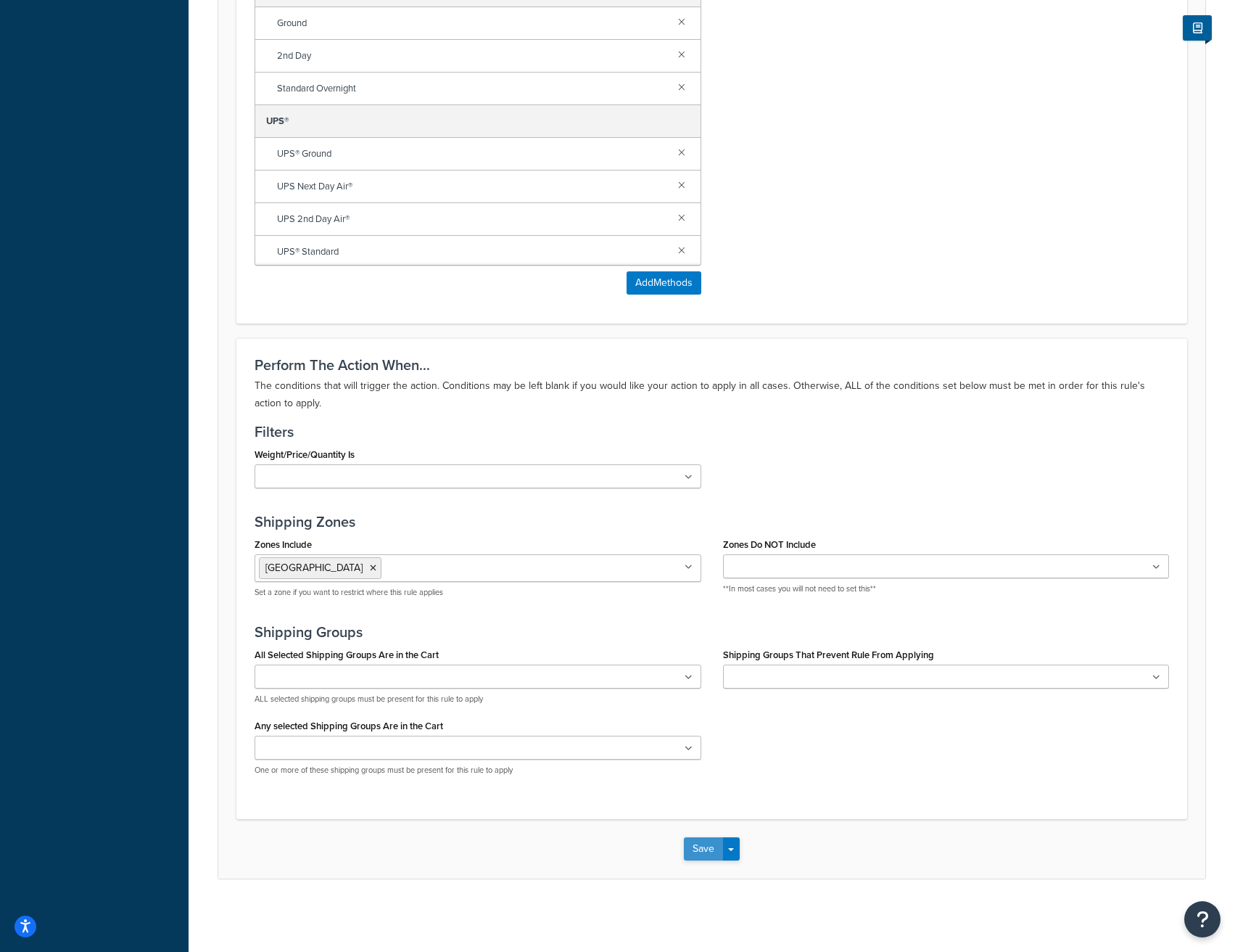
click at [699, 854] on button "Save" at bounding box center [704, 849] width 39 height 24
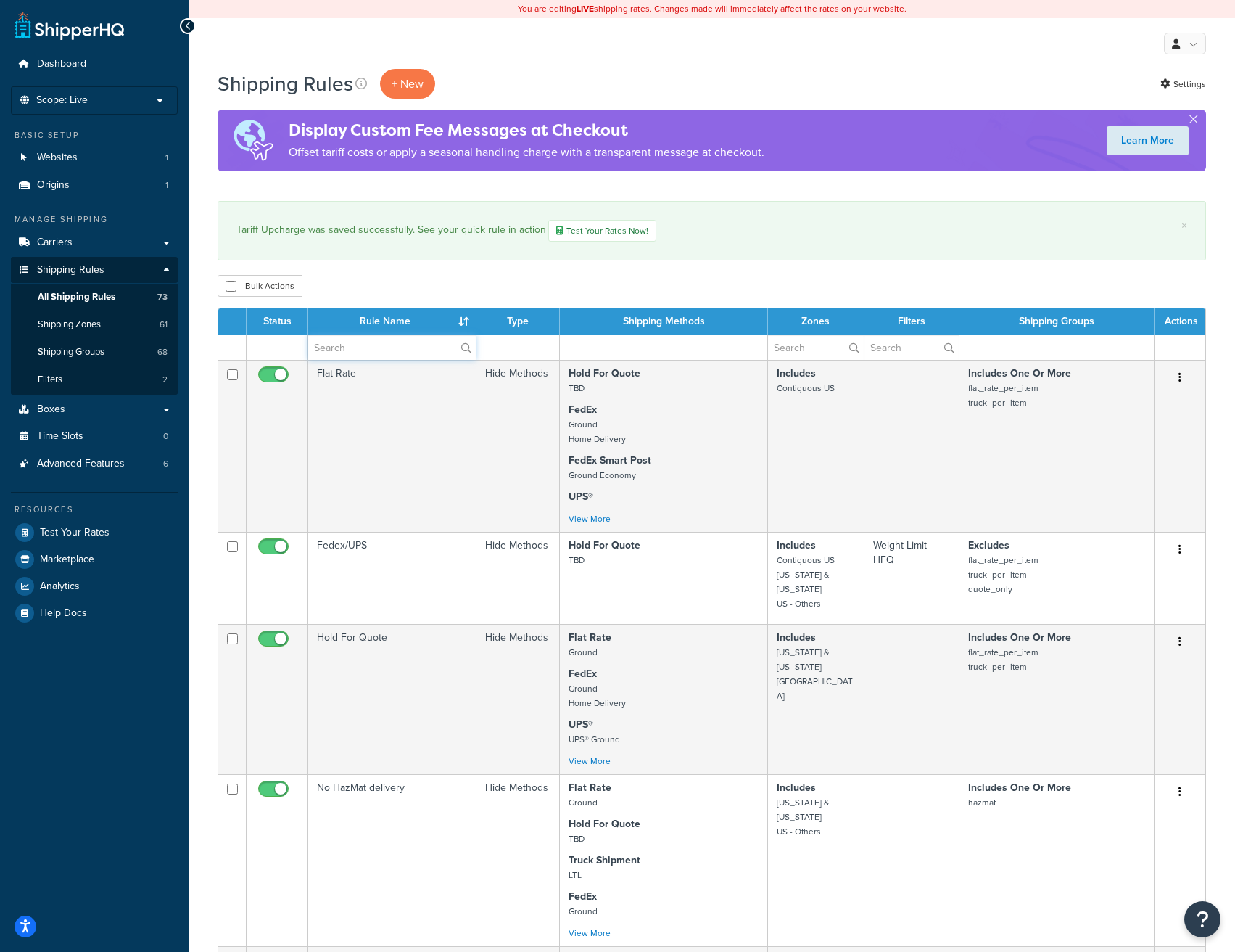
click at [379, 349] on input "text" at bounding box center [392, 347] width 168 height 24
type input "tariff"
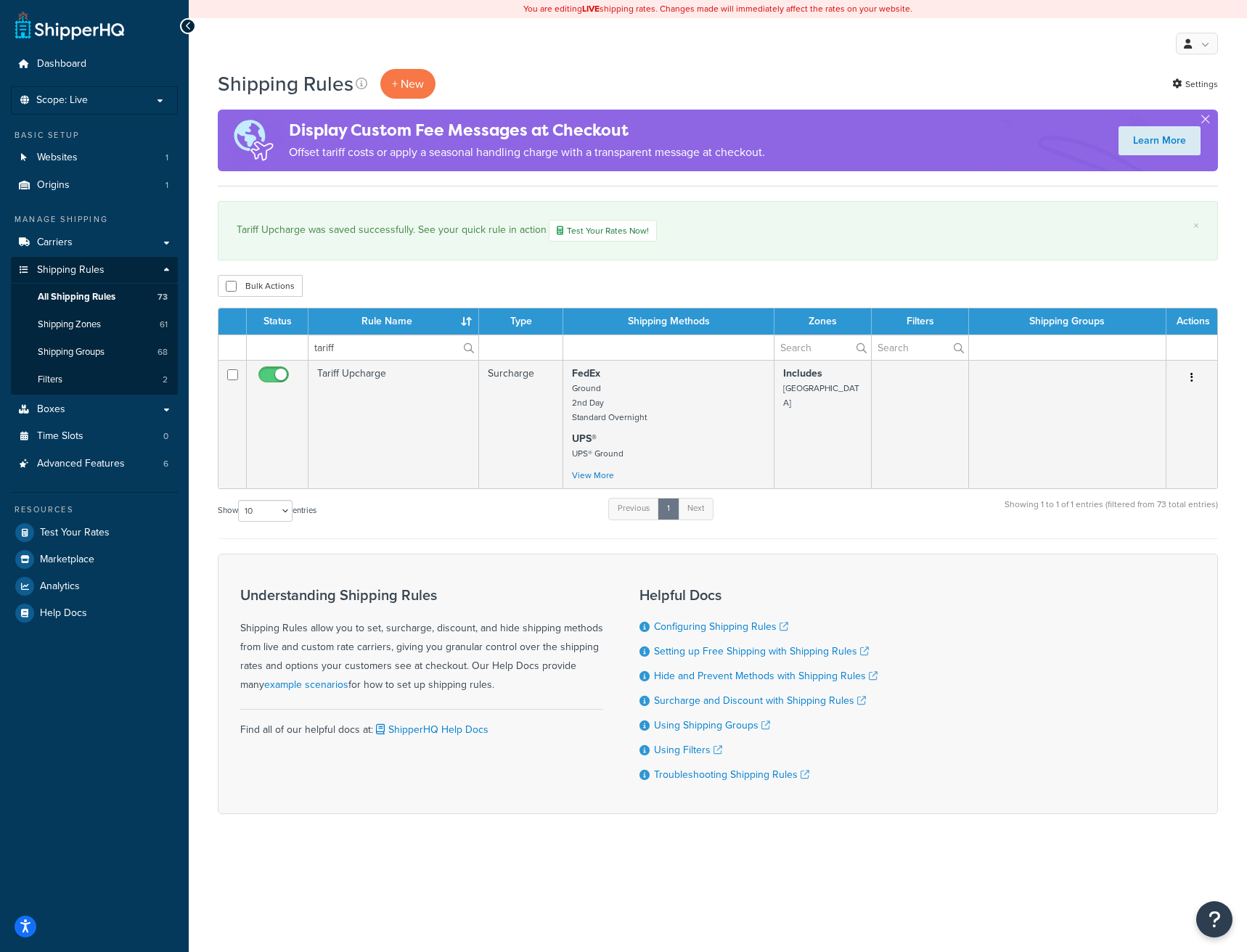
click at [523, 547] on form "Status Rule Name Type Shipping Methods Zones Filters Shipping Groups Actions ta…" at bounding box center [717, 561] width 1000 height 506
